Goal: Communication & Community: Share content

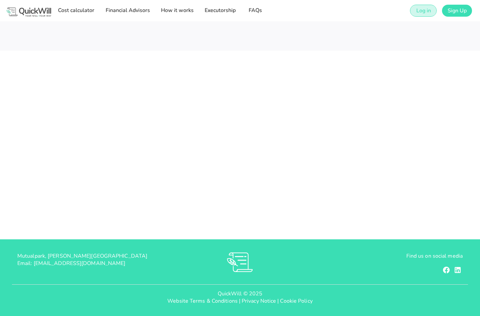
click at [418, 13] on span "Log in" at bounding box center [422, 10] width 15 height 7
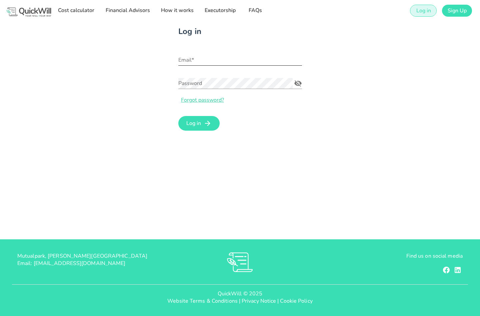
click at [217, 58] on input "Email*" at bounding box center [240, 60] width 124 height 11
type input "[PERSON_NAME][EMAIL_ADDRESS][DOMAIN_NAME]"
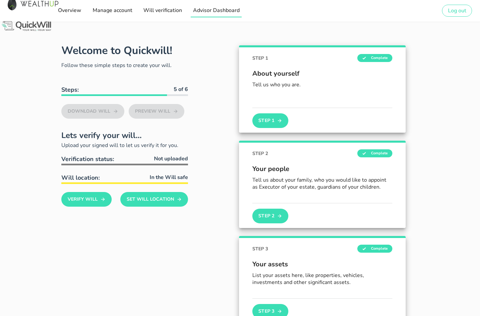
click at [208, 11] on span "Advisor Dashboard" at bounding box center [216, 10] width 47 height 7
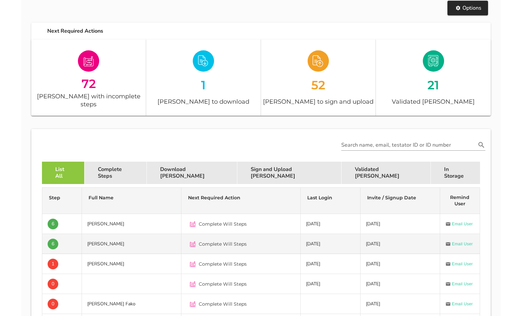
scroll to position [46, 0]
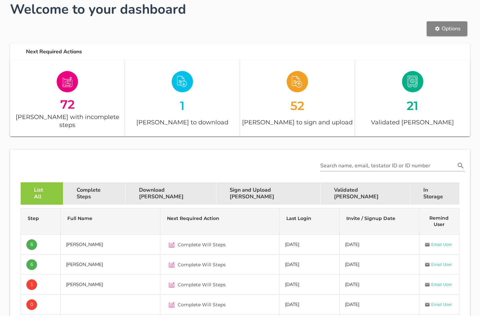
click at [446, 30] on span "Options" at bounding box center [446, 28] width 27 height 7
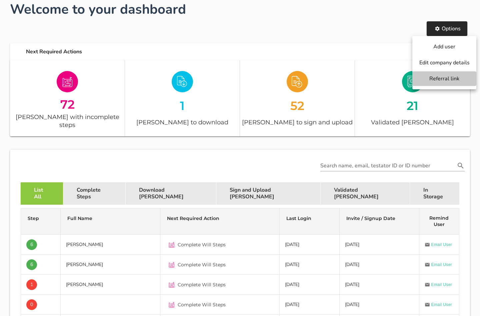
click at [442, 76] on span "Referral link" at bounding box center [444, 78] width 51 height 7
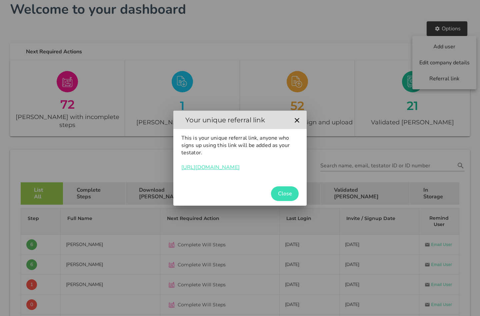
drag, startPoint x: 277, startPoint y: 168, endPoint x: 182, endPoint y: 169, distance: 95.6
click at [182, 169] on p "This is your unique referral link, anyone who signs up using this link will be …" at bounding box center [239, 152] width 117 height 37
copy link "[URL][DOMAIN_NAME]"
